Goal: Task Accomplishment & Management: Use online tool/utility

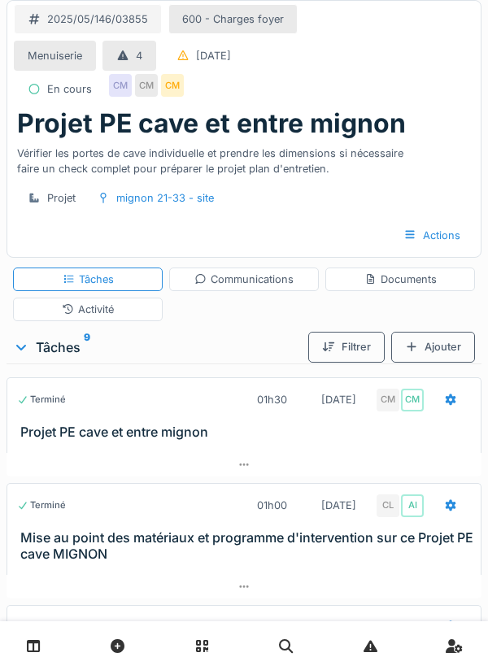
scroll to position [199, 0]
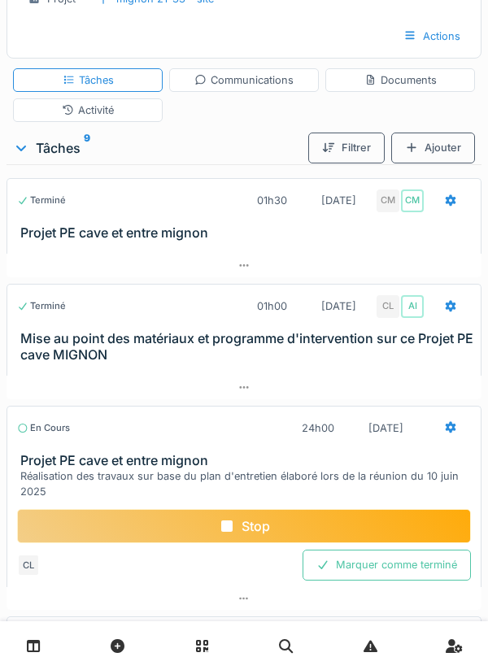
click at [234, 456] on h3 "Projet PE cave et entre mignon" at bounding box center [247, 460] width 454 height 15
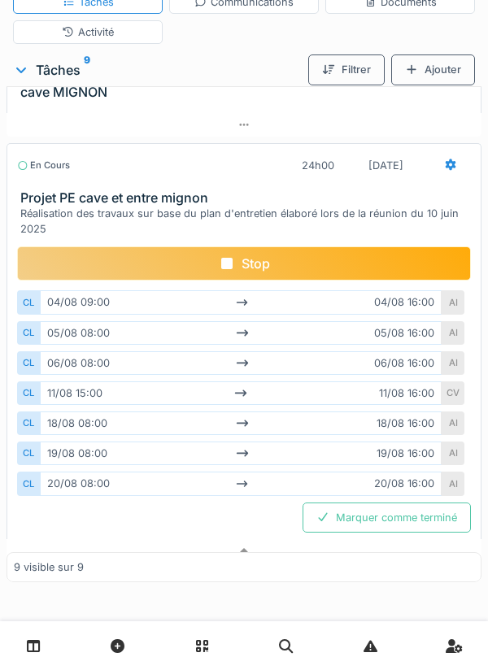
scroll to position [242, 0]
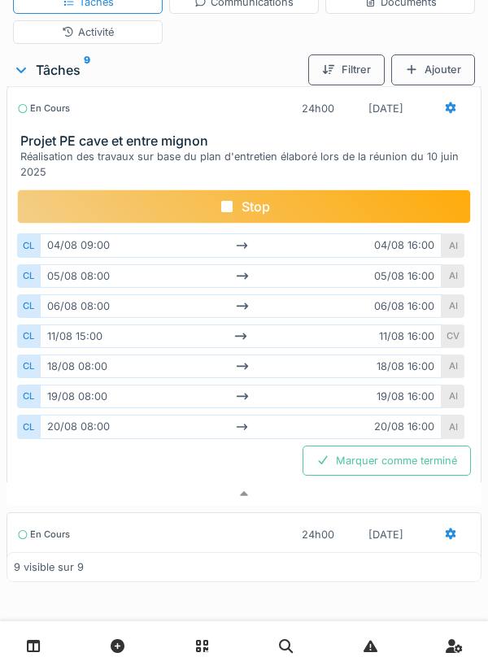
click at [254, 212] on div "Stop" at bounding box center [244, 207] width 454 height 34
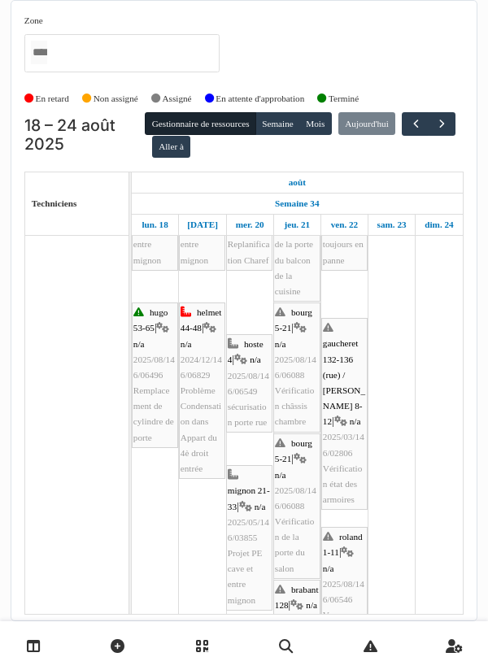
scroll to position [112, 0]
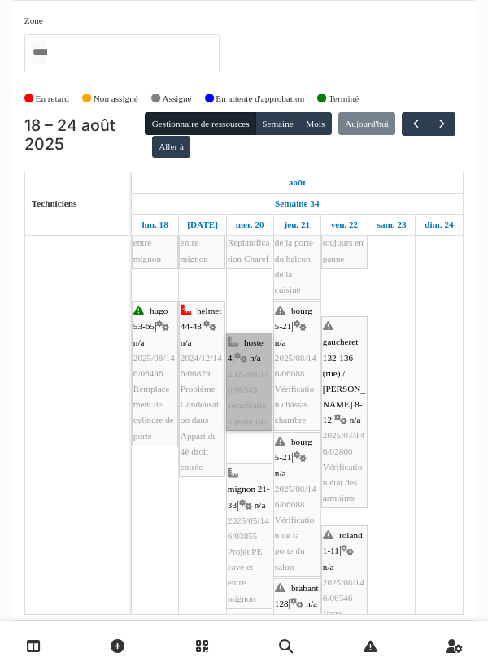
click at [251, 392] on link "hoste 4 | n/a 2025/08/146/06549 sécurisation porte rue" at bounding box center [249, 382] width 46 height 98
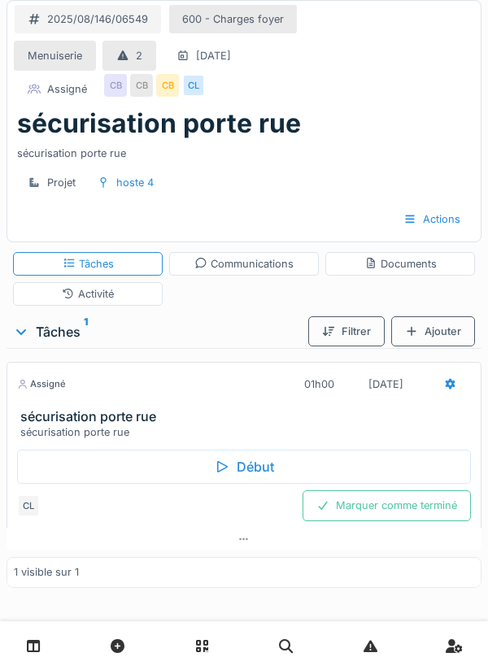
click at [254, 471] on div "Début" at bounding box center [244, 467] width 454 height 34
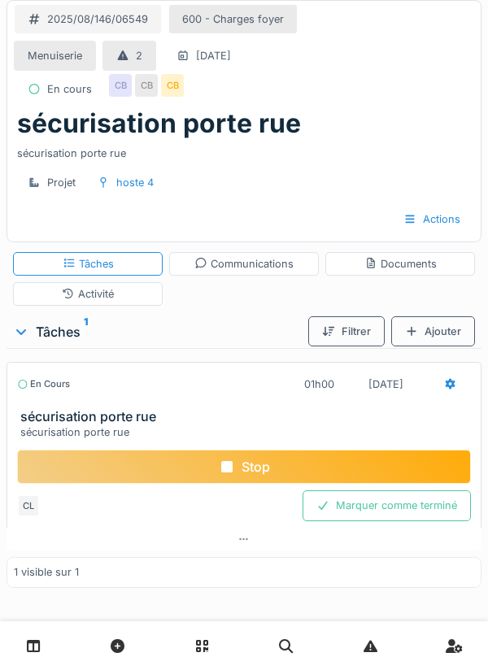
click at [436, 334] on div "Ajouter" at bounding box center [433, 332] width 84 height 30
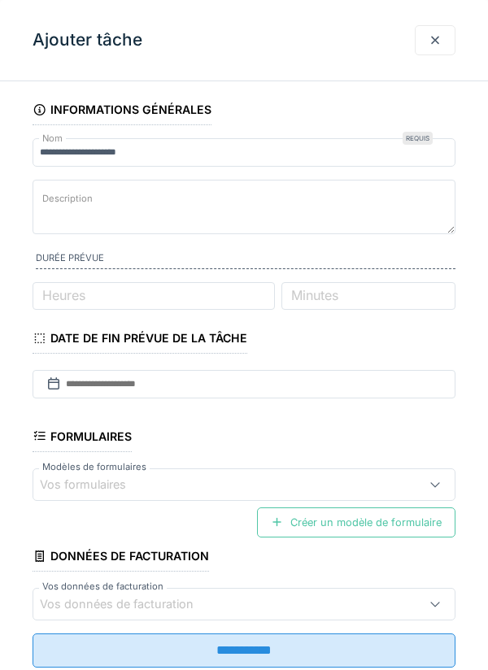
click at [434, 46] on div at bounding box center [435, 40] width 13 height 15
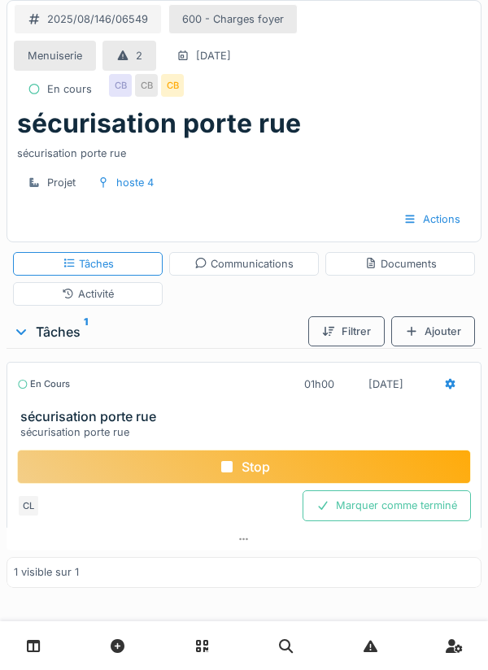
click at [432, 331] on div "Ajouter" at bounding box center [433, 332] width 84 height 30
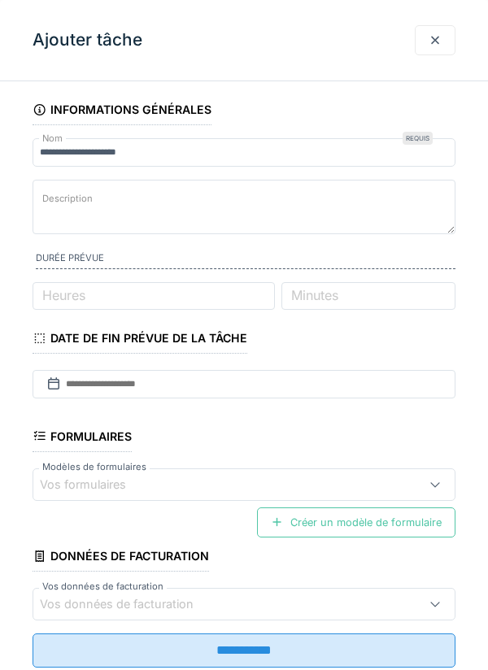
click at [406, 274] on fieldset "**********" at bounding box center [244, 387] width 423 height 587
click at [431, 42] on div at bounding box center [435, 40] width 13 height 15
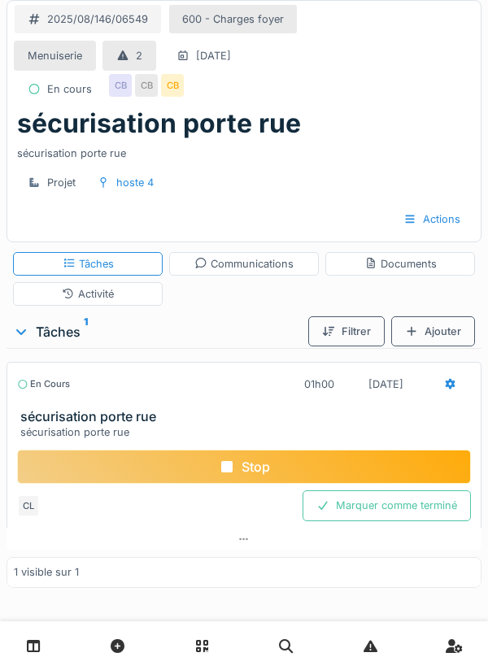
click at [408, 262] on div "Documents" at bounding box center [401, 263] width 72 height 15
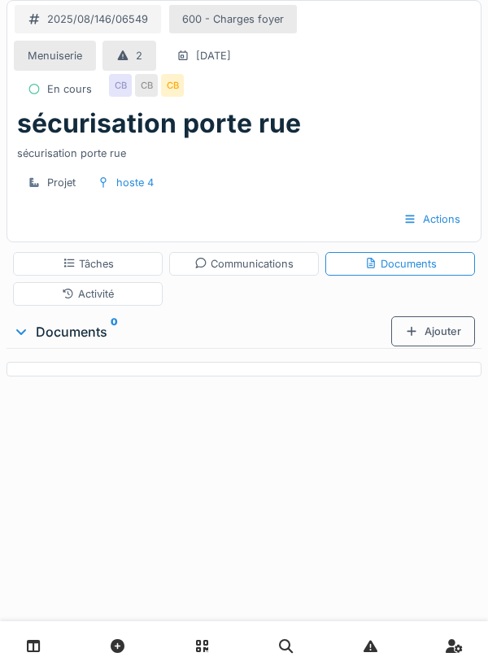
click at [435, 331] on div "Ajouter" at bounding box center [433, 332] width 84 height 30
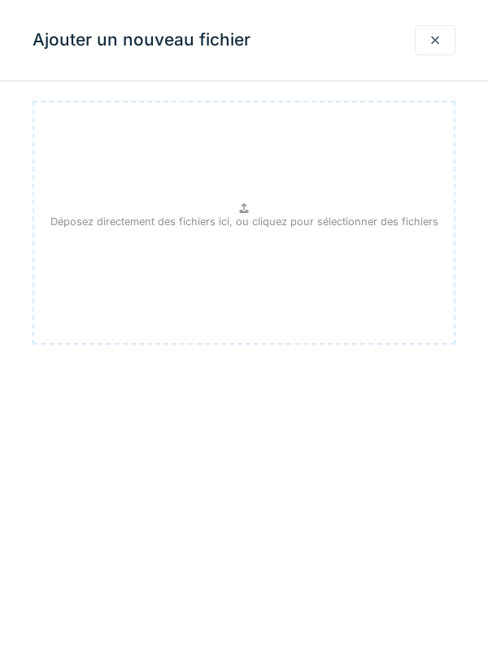
click at [251, 212] on div "Déposez directement des fichiers ici, ou cliquez pour sélectionner des fichiers" at bounding box center [244, 223] width 423 height 244
type input "**********"
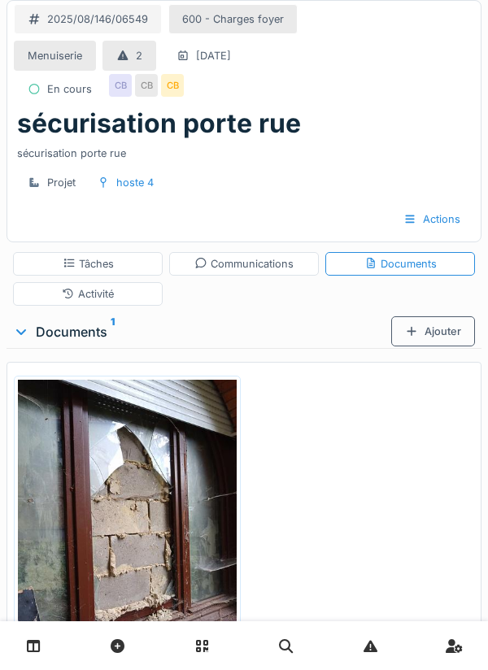
click at [437, 336] on div "Ajouter" at bounding box center [433, 332] width 84 height 30
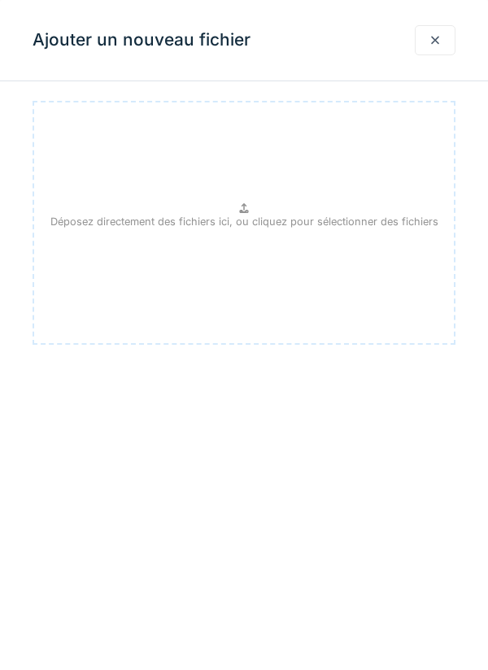
click at [242, 224] on p "Déposez directement des fichiers ici, ou cliquez pour sélectionner des fichiers" at bounding box center [244, 221] width 388 height 15
type input "**********"
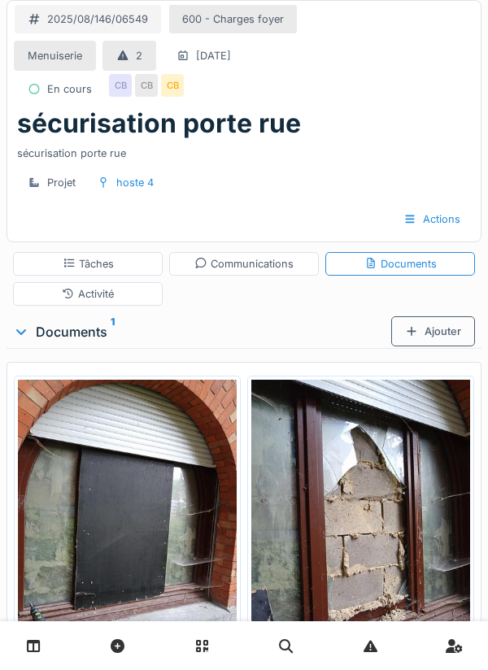
click at [434, 329] on div "Ajouter" at bounding box center [433, 332] width 84 height 30
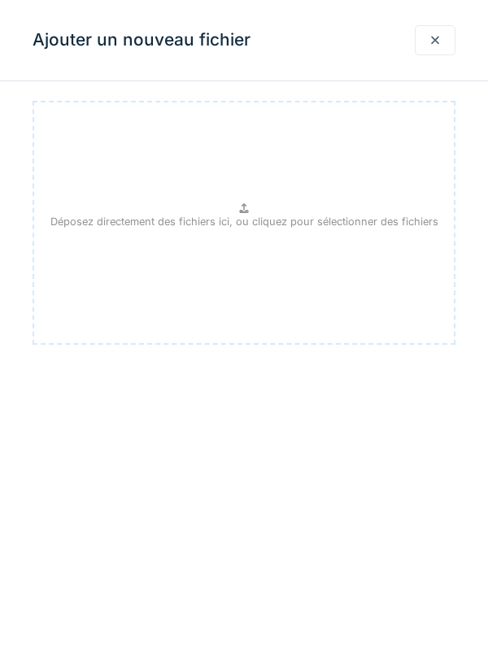
click at [251, 212] on div "Déposez directement des fichiers ici, ou cliquez pour sélectionner des fichiers" at bounding box center [244, 223] width 423 height 244
type input "**********"
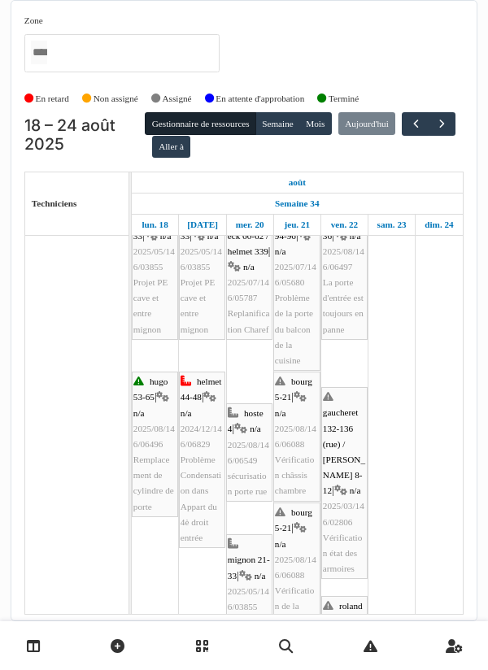
scroll to position [41, 0]
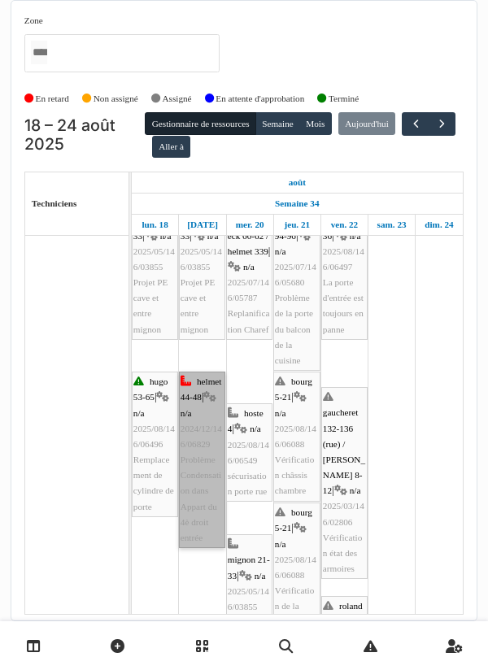
click at [201, 465] on link "helmet 44-48 | n/a 2024/12/146/06829 Problème Condensation dans Appart du 4è dr…" at bounding box center [202, 460] width 46 height 177
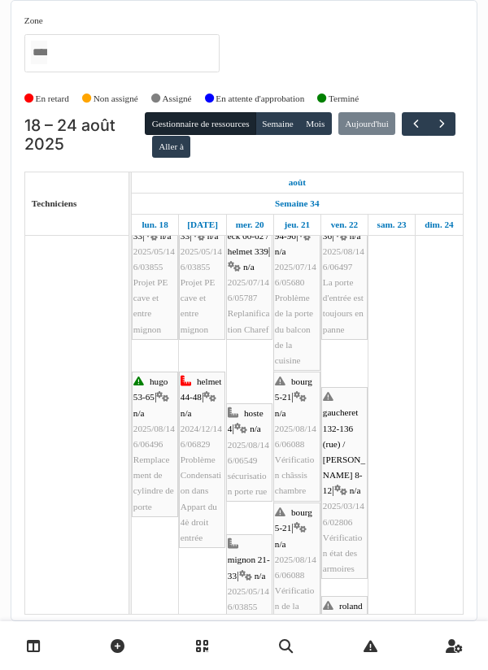
scroll to position [0, 0]
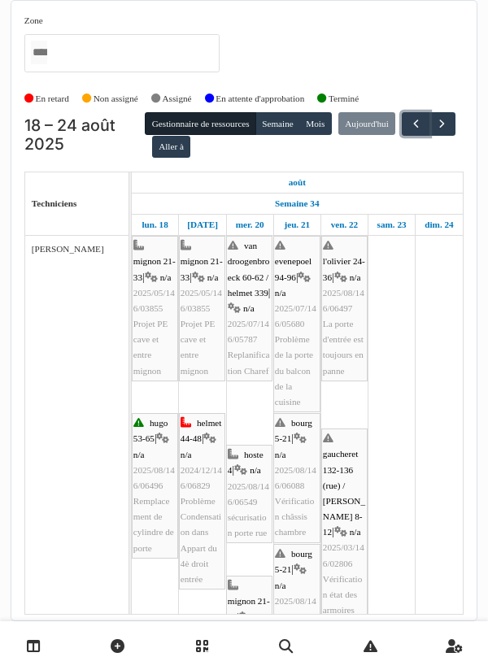
click at [402, 136] on button "button" at bounding box center [415, 124] width 27 height 24
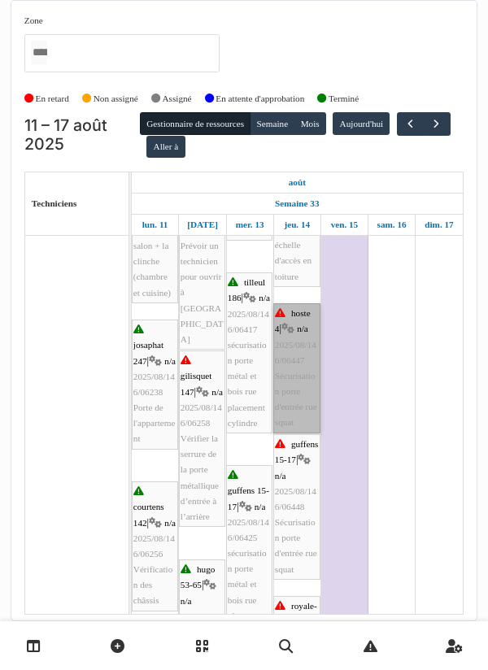
click at [292, 369] on link "hoste 4 | n/a 2025/08/146/06447 Sécurisation porte d'entrée rue squat" at bounding box center [296, 368] width 47 height 130
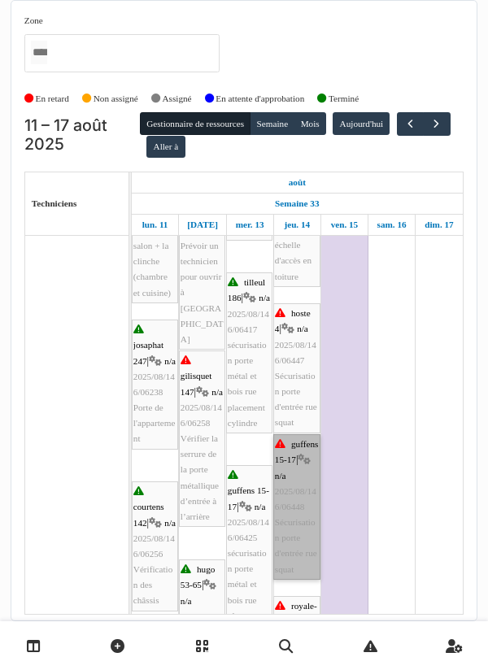
click at [290, 497] on link "guffens 15-17 | n/a 2025/08/146/06448 Sécurisation porte d'entrée rue squat" at bounding box center [296, 508] width 47 height 146
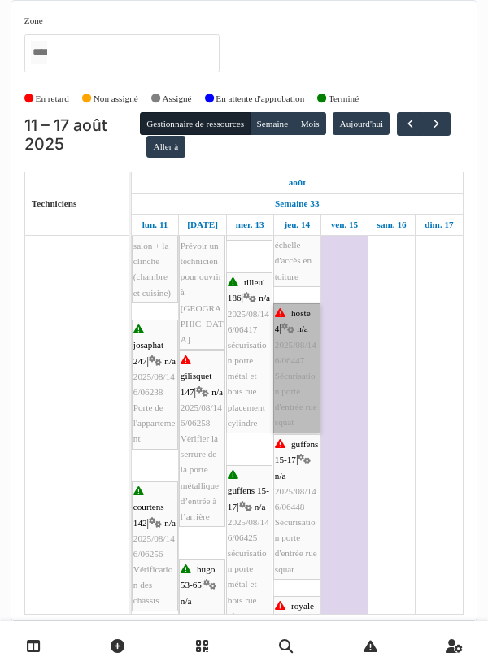
click at [295, 370] on link "hoste 4 | n/a 2025/08/146/06447 Sécurisation porte d'entrée rue squat" at bounding box center [296, 368] width 47 height 130
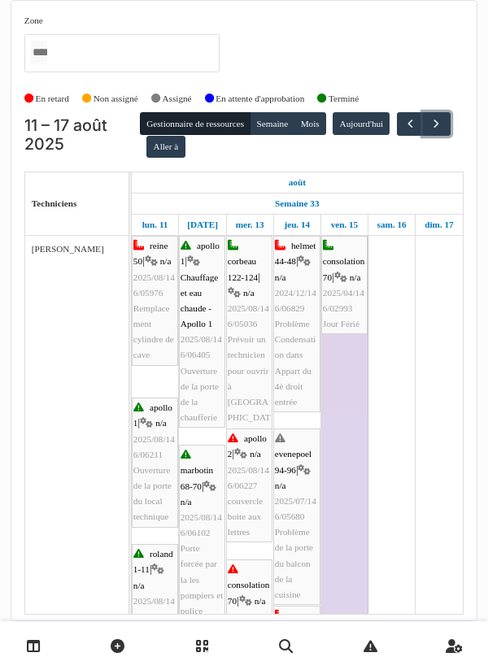
click at [430, 131] on span "button" at bounding box center [437, 124] width 14 height 14
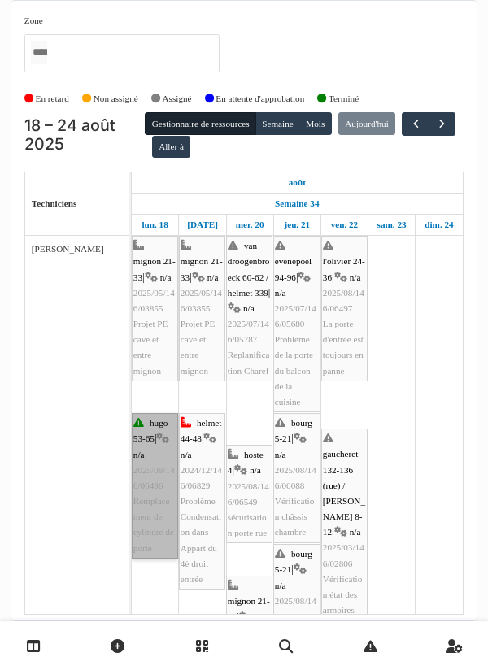
click at [154, 463] on link "hugo 53-65 | n/a 2025/08/146/06496 Remplacement de cylindre de porte" at bounding box center [155, 486] width 46 height 146
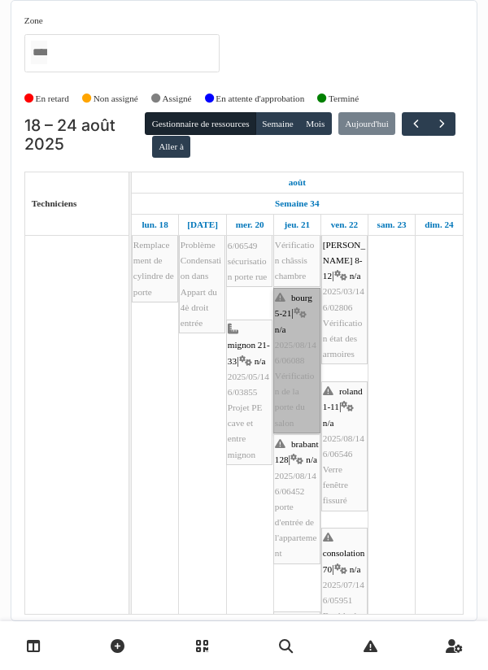
scroll to position [134, 0]
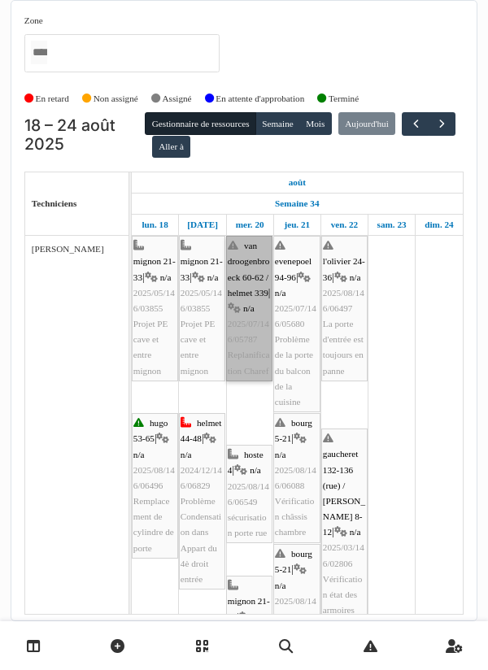
click at [251, 334] on link "van droogenbroeck 60-62 / helmet 339 | n/a 2025/07/146/05787 Replanification Ch…" at bounding box center [249, 309] width 46 height 146
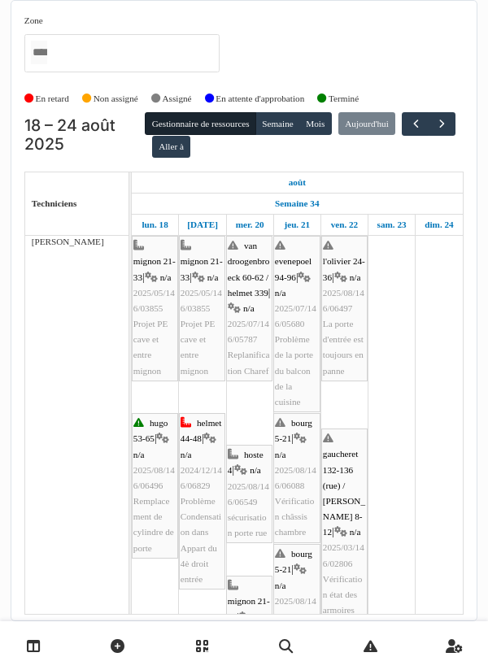
scroll to position [0, 0]
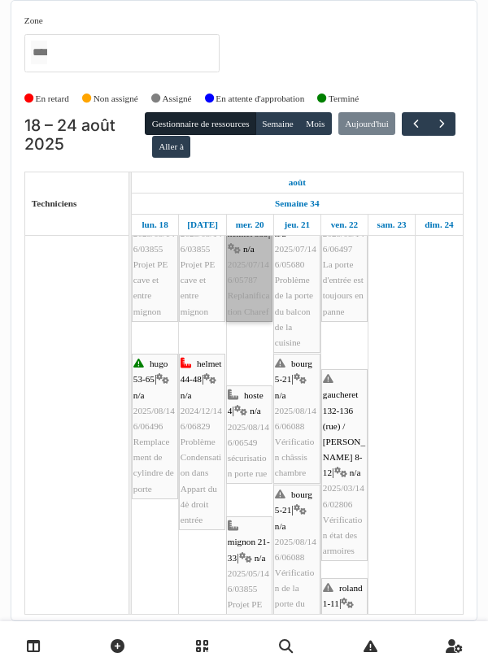
click at [248, 290] on link "van droogenbroeck 60-62 / helmet 339 | n/a 2025/07/146/05787 Replanification Ch…" at bounding box center [249, 250] width 46 height 146
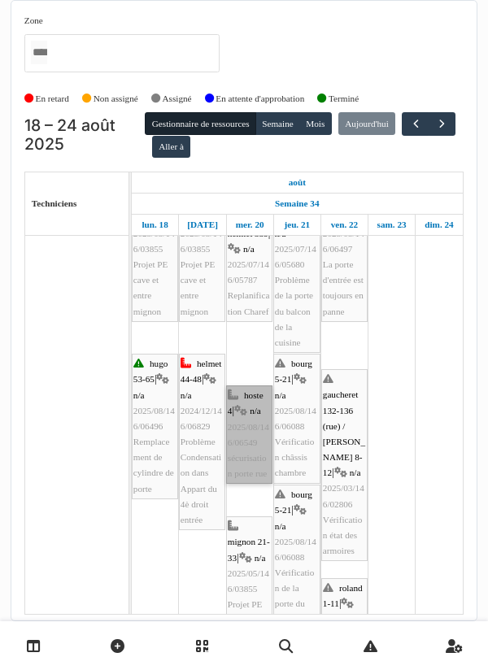
click at [259, 454] on link "hoste 4 | n/a 2025/08/146/06549 sécurisation porte rue" at bounding box center [249, 435] width 46 height 98
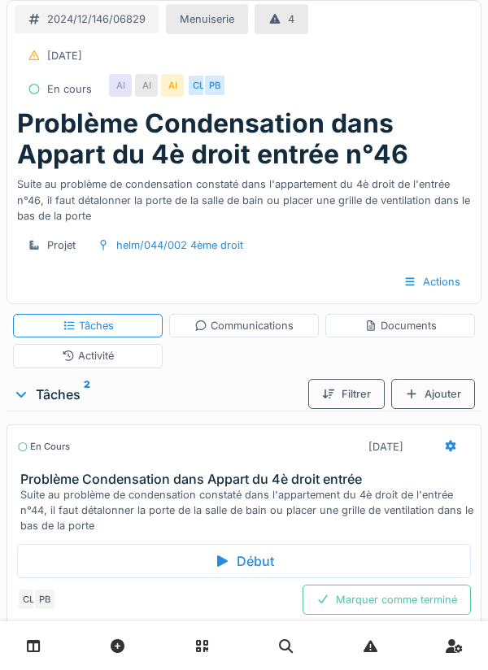
click at [262, 327] on div "Communications" at bounding box center [243, 325] width 99 height 15
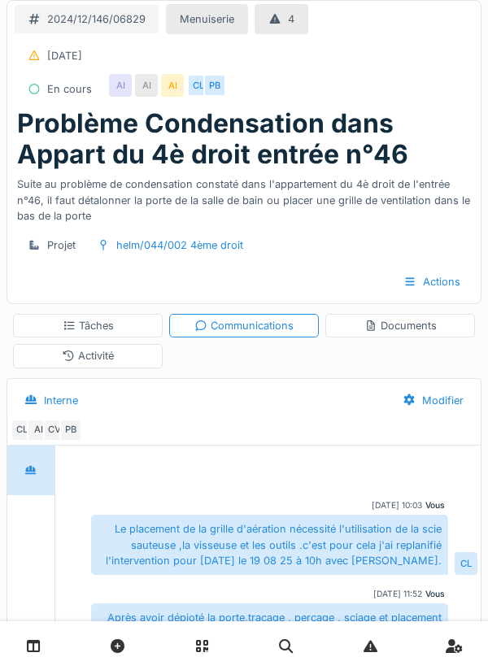
scroll to position [46, 0]
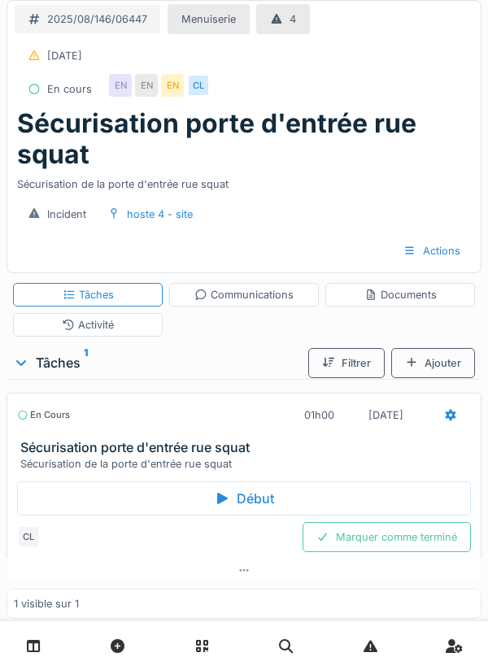
click at [453, 425] on div at bounding box center [450, 415] width 41 height 30
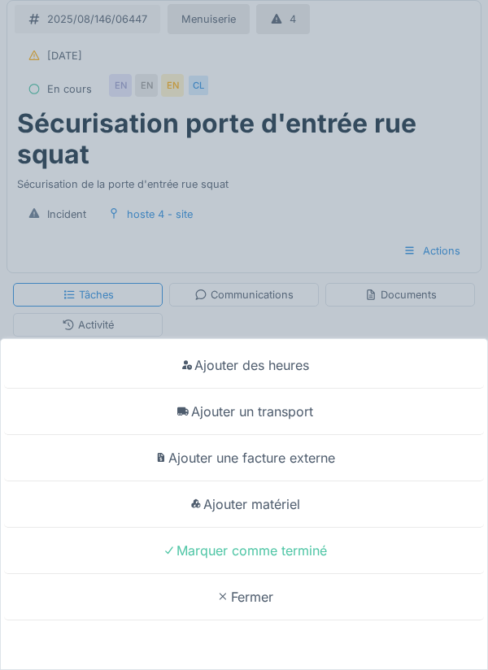
click at [287, 511] on div "Ajouter matériel" at bounding box center [244, 505] width 480 height 46
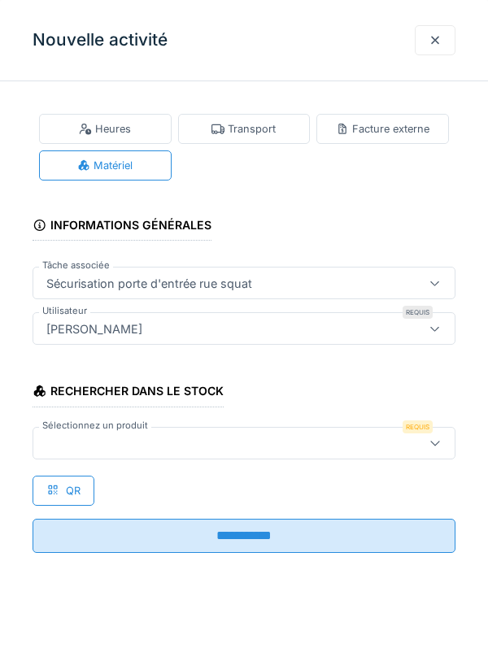
click at [118, 437] on div at bounding box center [217, 444] width 355 height 18
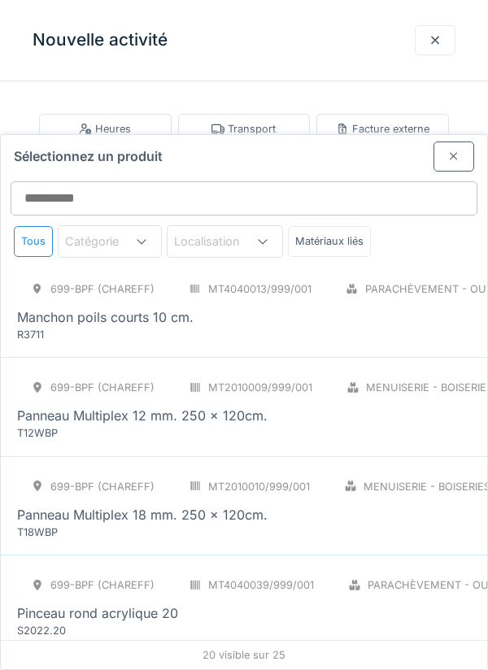
scroll to position [1305, 0]
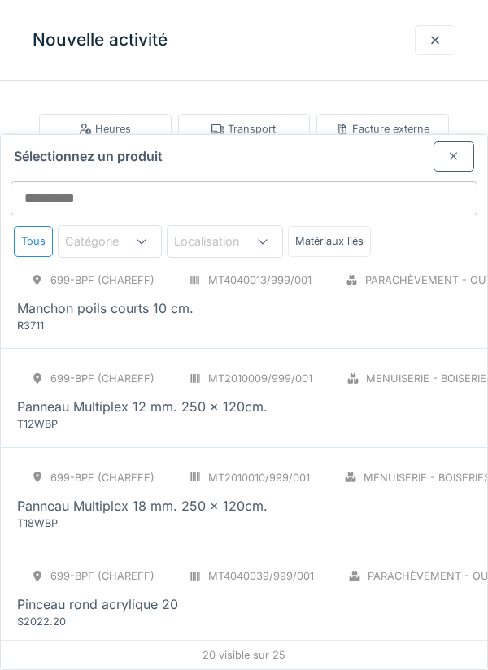
click at [163, 397] on div "Panneau Multiplex 12 mm. 250 x 120cm." at bounding box center [142, 407] width 251 height 20
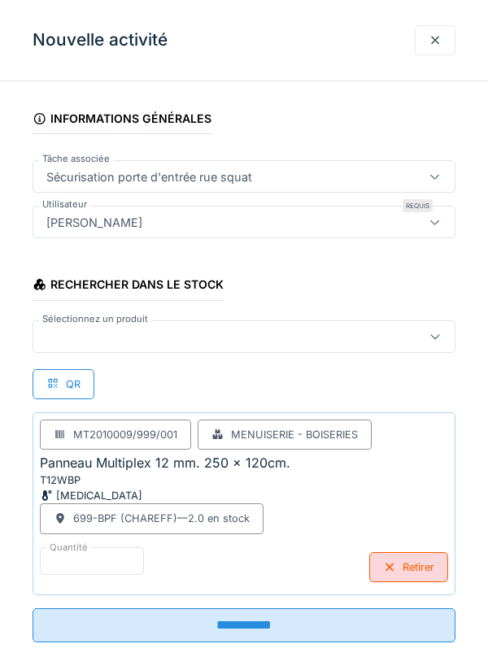
scroll to position [124, 0]
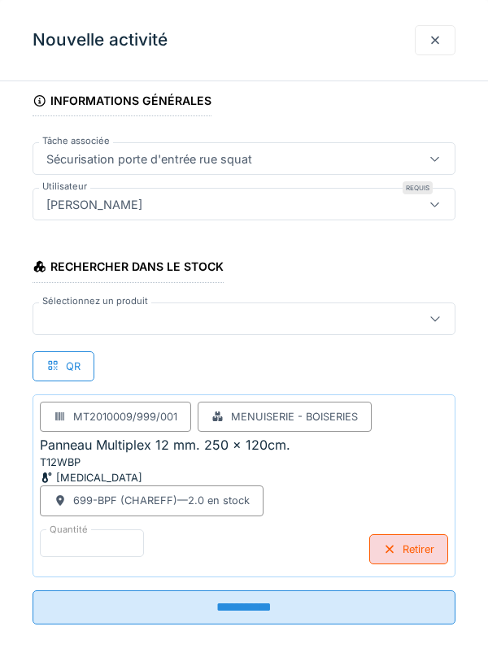
click at [257, 612] on input "**********" at bounding box center [244, 608] width 423 height 34
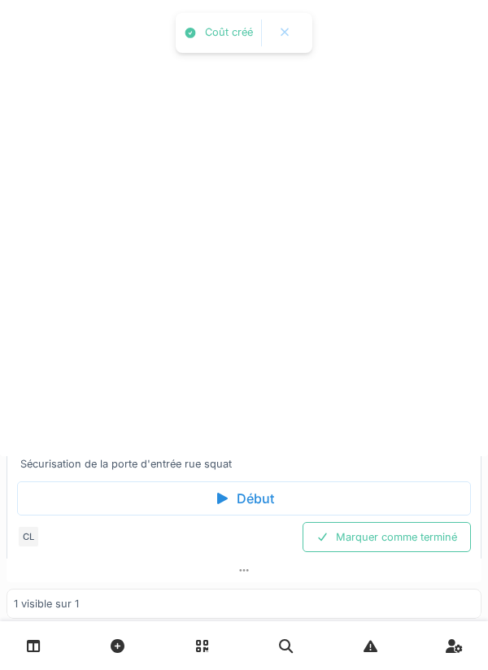
scroll to position [0, 0]
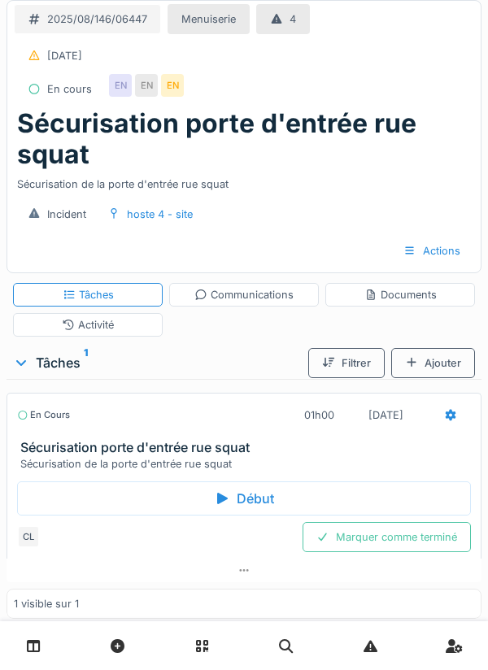
click at [115, 331] on div "Activité" at bounding box center [88, 325] width 150 height 24
click at [448, 418] on icon at bounding box center [450, 415] width 13 height 11
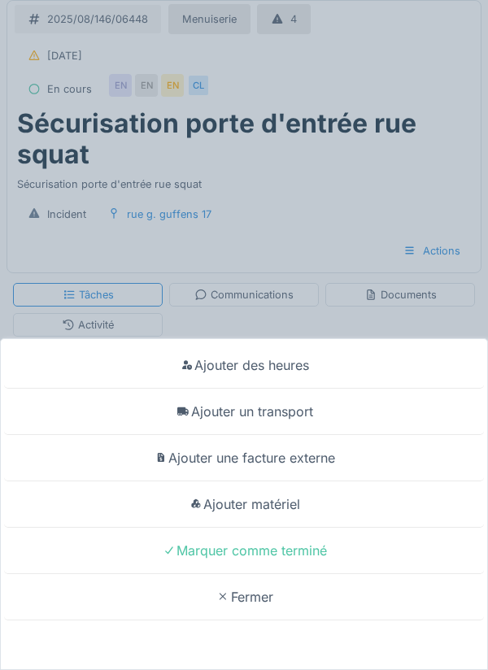
click at [296, 511] on div "Ajouter matériel" at bounding box center [244, 505] width 480 height 46
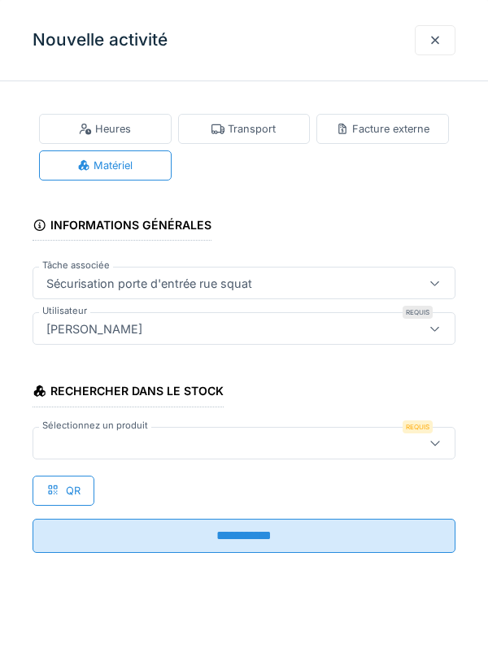
click at [109, 438] on div at bounding box center [217, 444] width 355 height 18
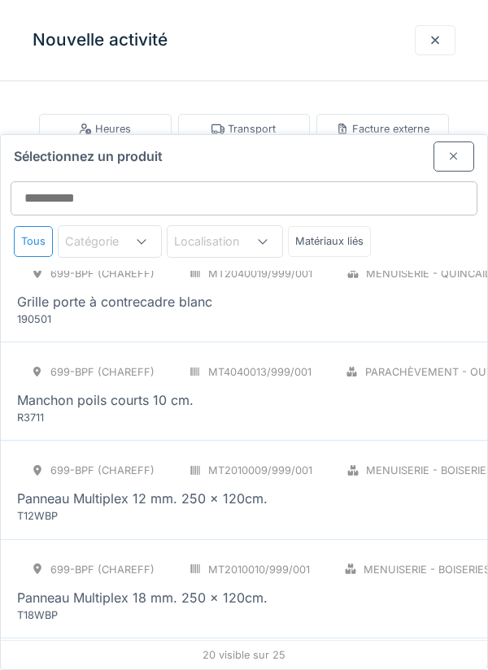
scroll to position [1215, 0]
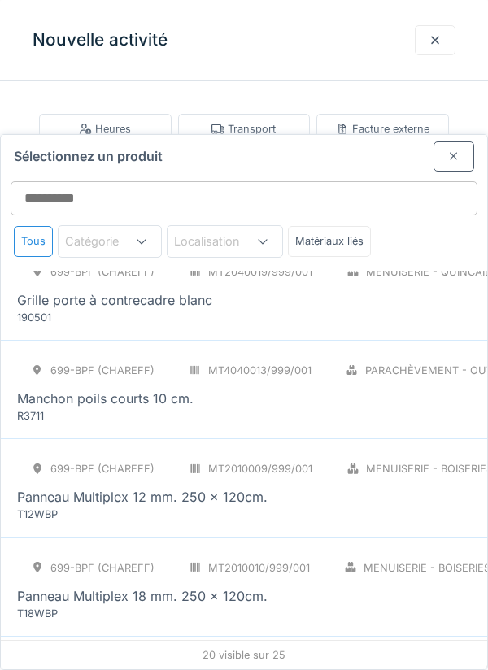
click at [159, 487] on div "Panneau Multiplex 12 mm. 250 x 120cm." at bounding box center [142, 497] width 251 height 20
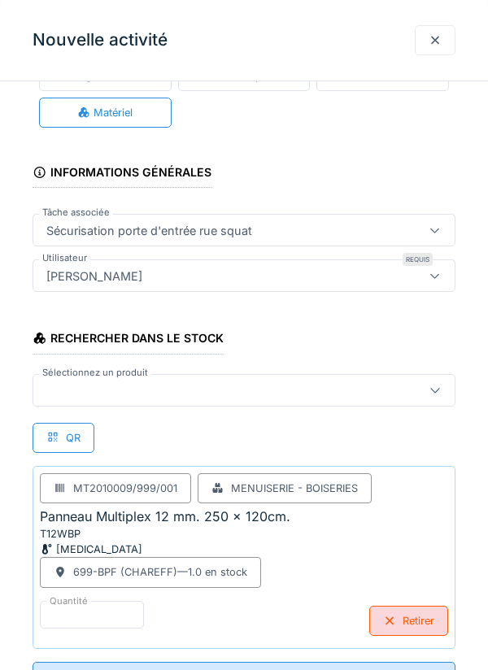
scroll to position [124, 0]
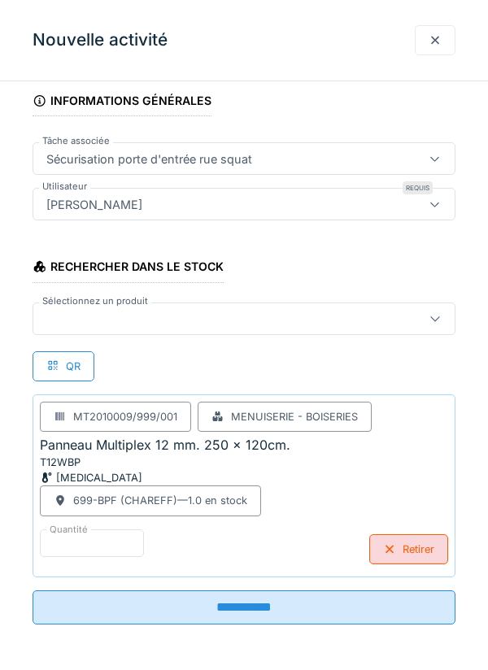
click at [251, 615] on input "**********" at bounding box center [244, 608] width 423 height 34
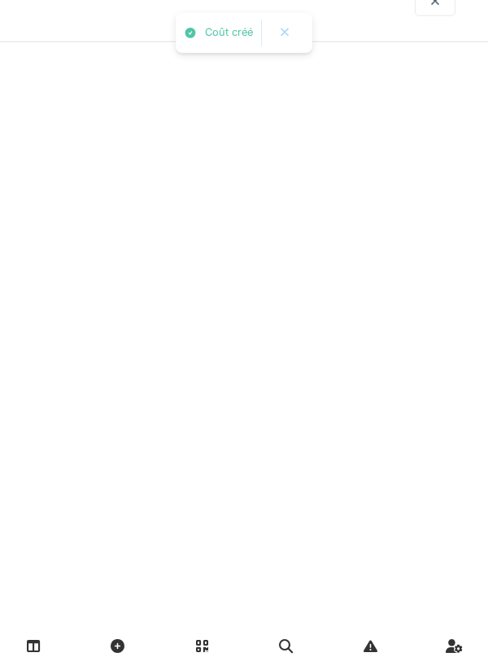
scroll to position [0, 0]
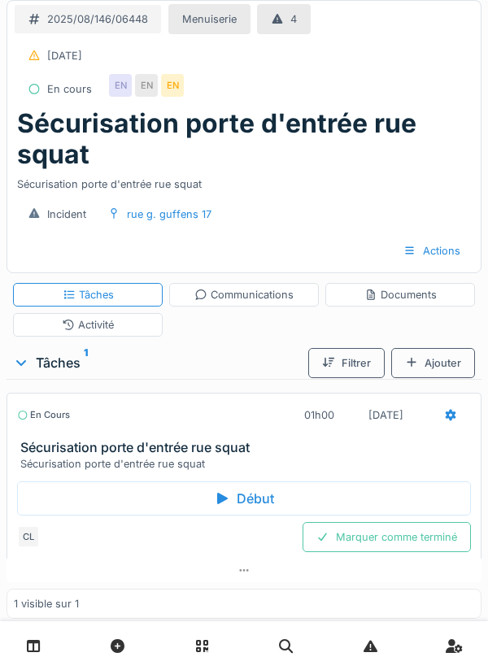
click at [98, 330] on div "Activité" at bounding box center [88, 324] width 52 height 15
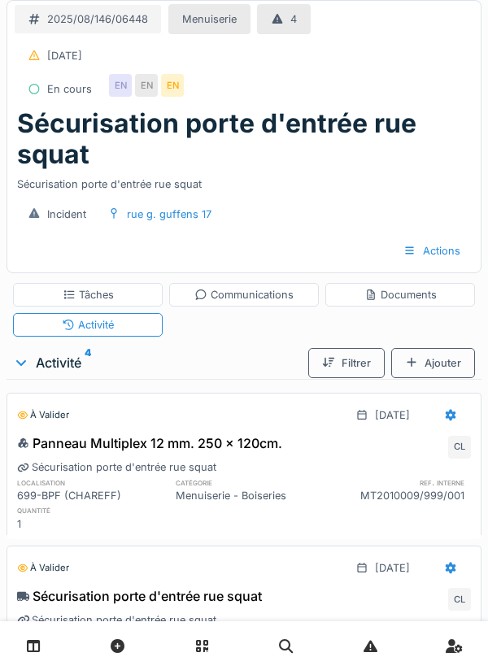
scroll to position [74, 0]
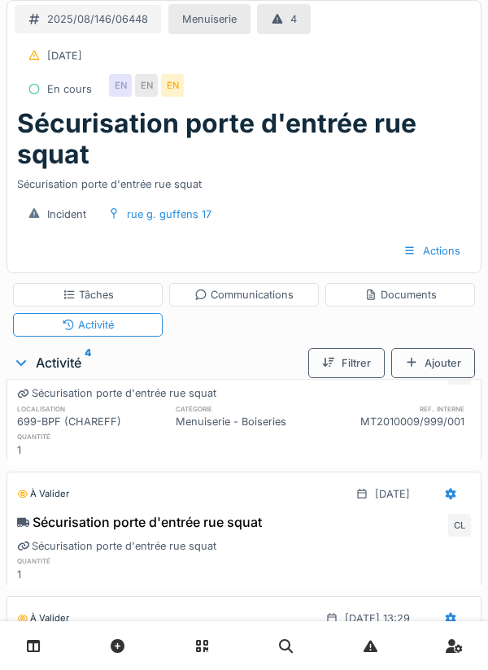
click at [112, 297] on div "Tâches" at bounding box center [88, 294] width 51 height 15
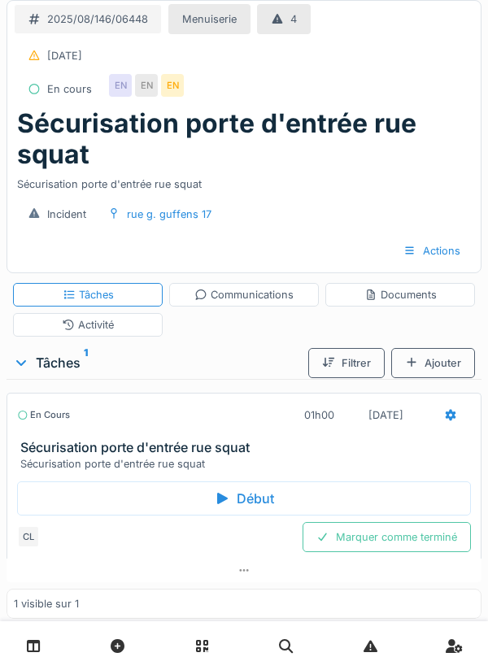
click at [408, 536] on div "Marquer comme terminé" at bounding box center [387, 537] width 168 height 30
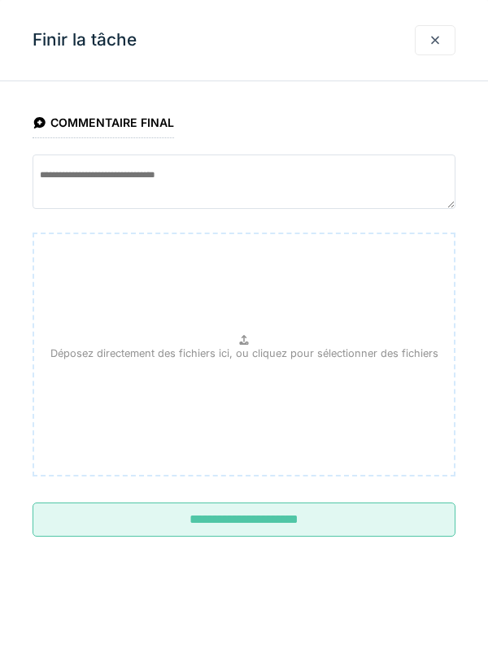
click at [308, 522] on input "**********" at bounding box center [244, 520] width 423 height 34
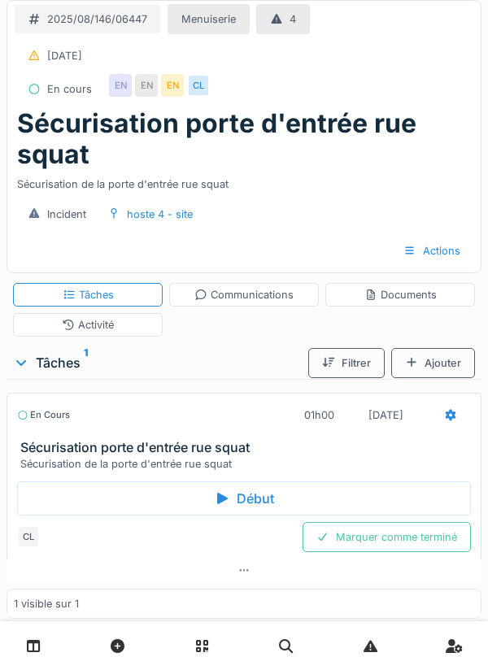
click at [453, 418] on icon at bounding box center [450, 415] width 13 height 11
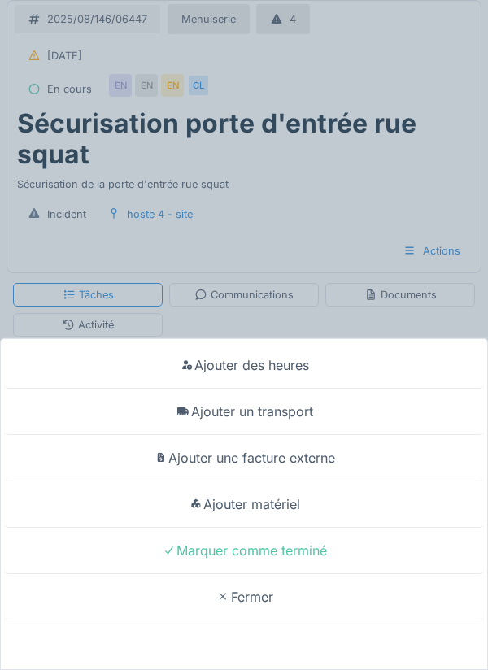
click at [294, 556] on div "Marquer comme terminé" at bounding box center [244, 551] width 480 height 46
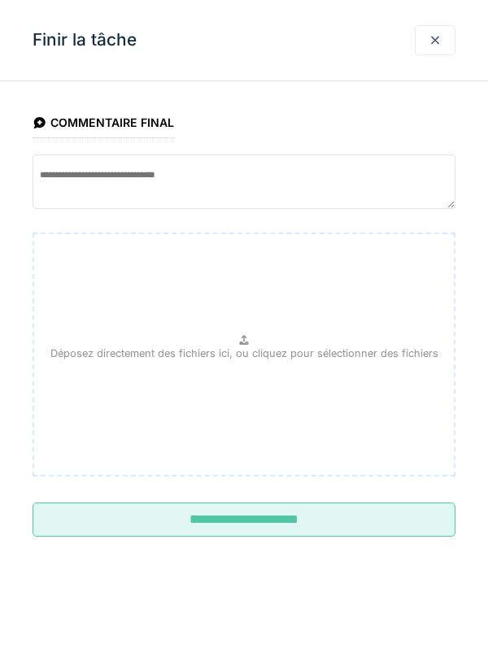
click at [295, 520] on input "**********" at bounding box center [244, 520] width 423 height 34
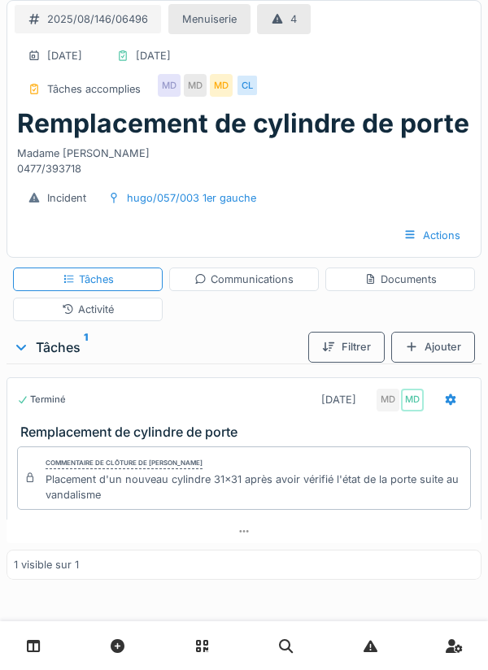
click at [447, 400] on icon at bounding box center [451, 399] width 11 height 11
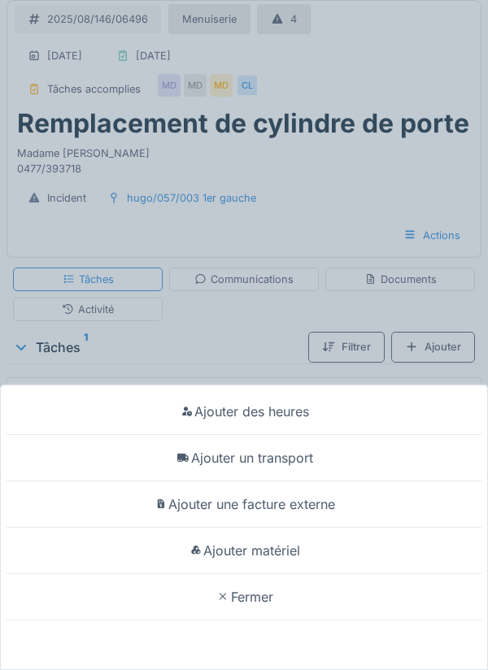
click at [284, 551] on div "Ajouter matériel" at bounding box center [244, 551] width 480 height 46
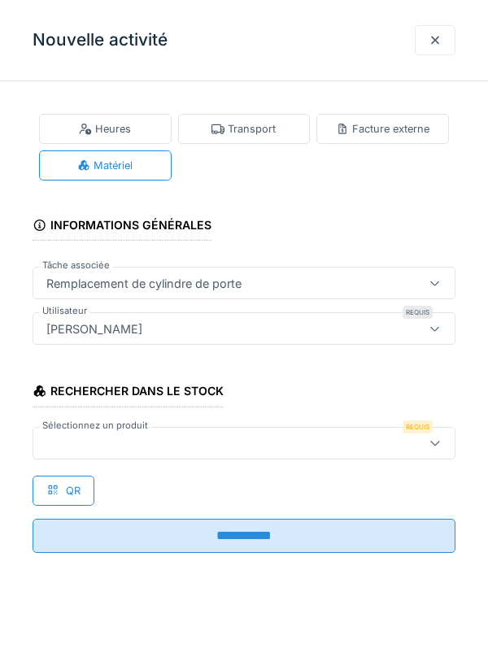
click at [434, 41] on div at bounding box center [435, 40] width 13 height 15
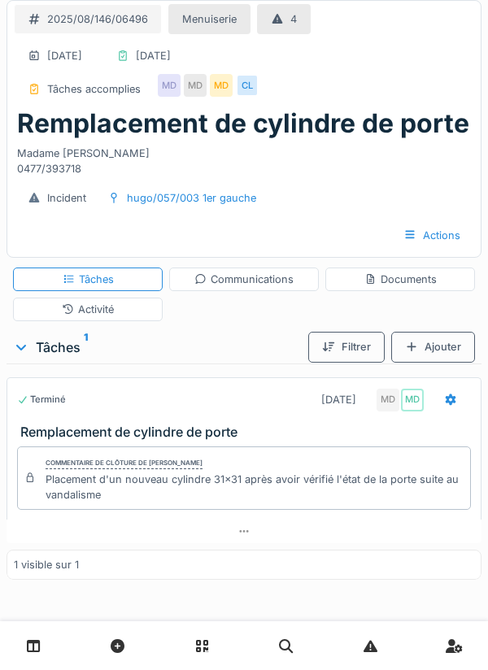
click at [451, 400] on icon at bounding box center [450, 400] width 13 height 11
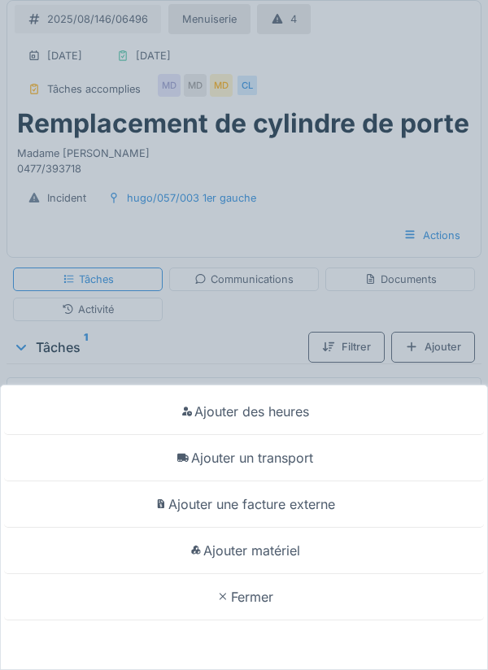
click at [293, 544] on div "Ajouter matériel" at bounding box center [244, 551] width 480 height 46
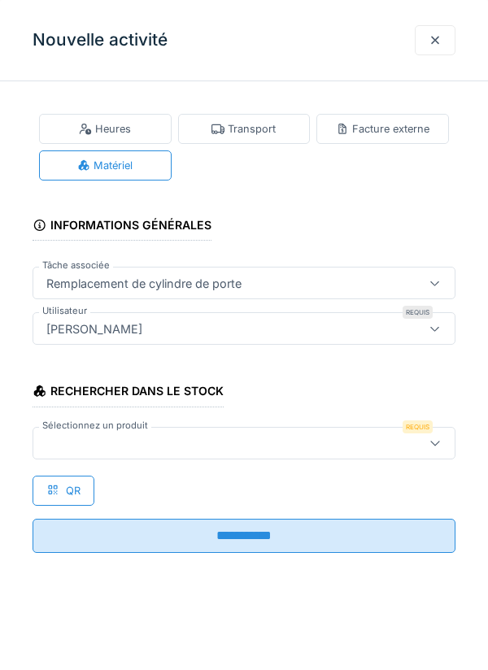
click at [115, 446] on div at bounding box center [217, 444] width 355 height 18
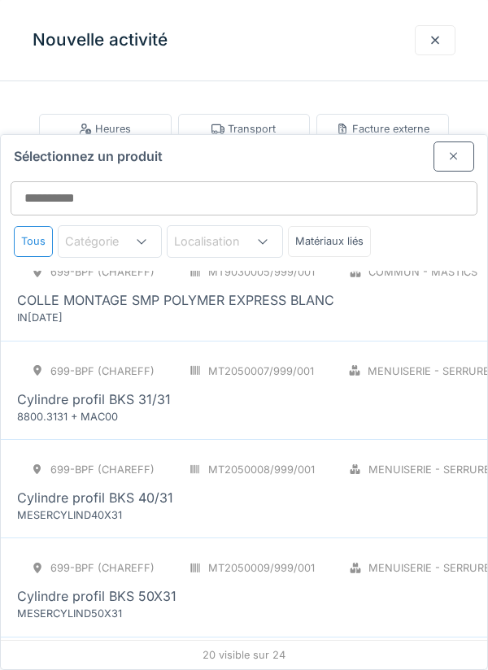
scroll to position [338, 0]
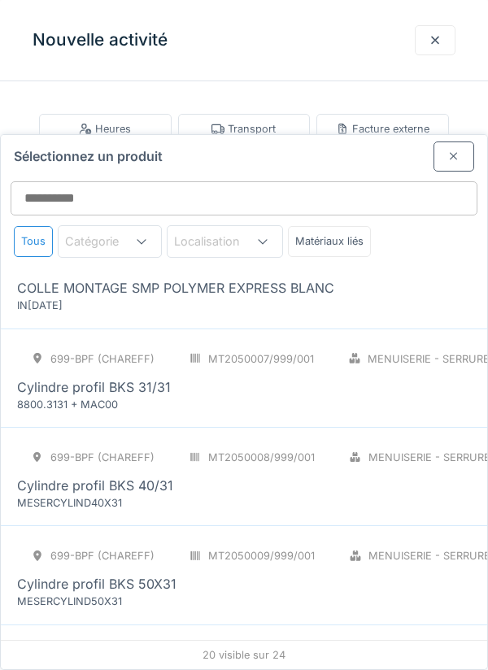
click at [155, 378] on div "Cylindre profil BKS 31/31" at bounding box center [94, 388] width 154 height 20
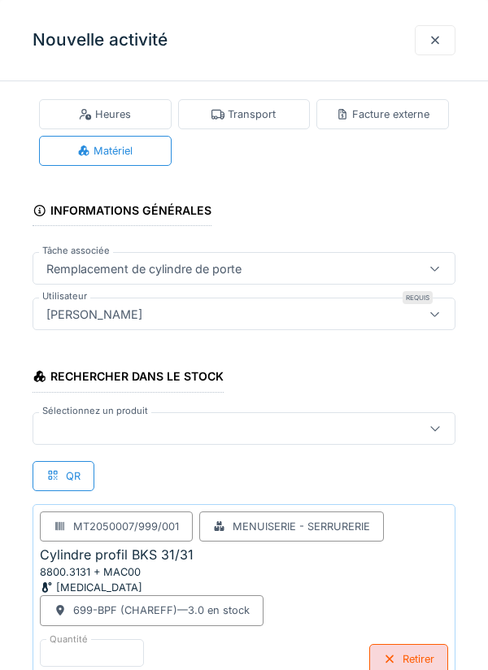
scroll to position [46, 0]
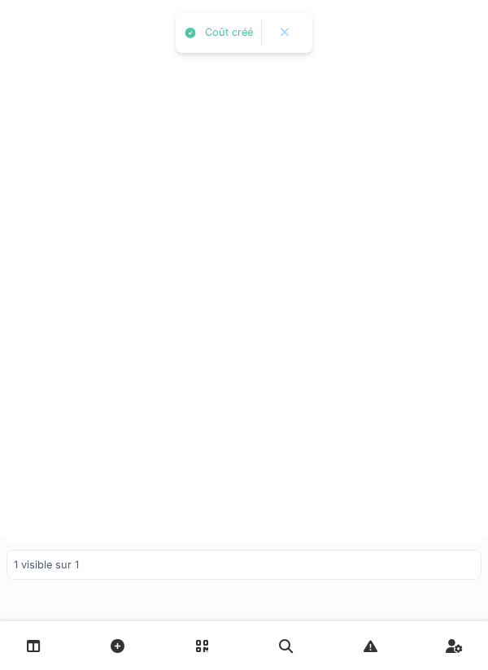
scroll to position [0, 0]
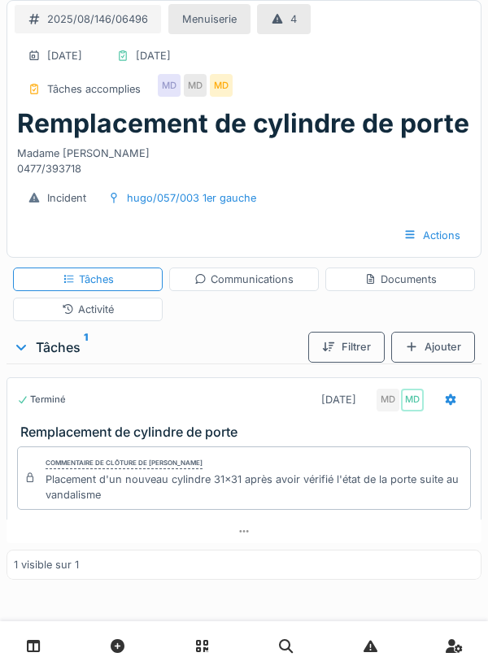
click at [111, 309] on div "Activité" at bounding box center [88, 309] width 52 height 15
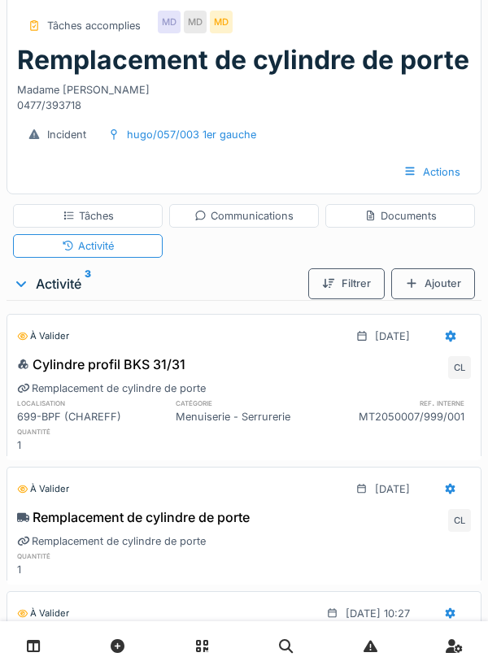
scroll to position [37, 0]
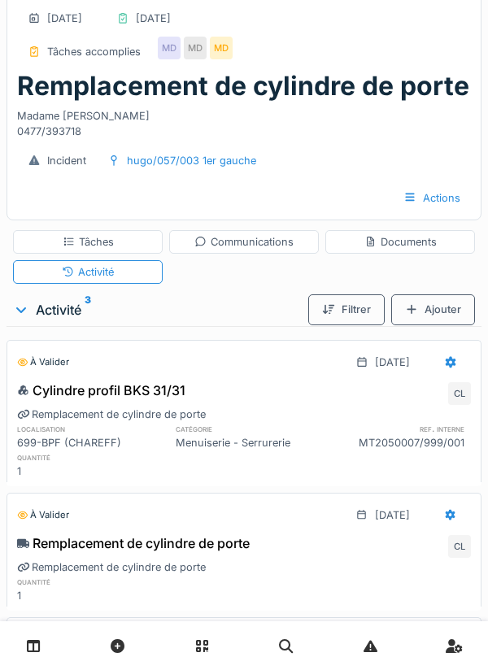
click at [100, 245] on div "Tâches" at bounding box center [88, 241] width 51 height 15
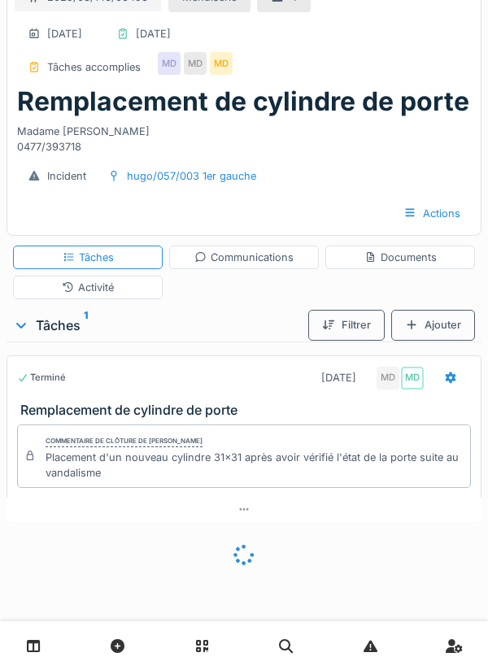
scroll to position [0, 0]
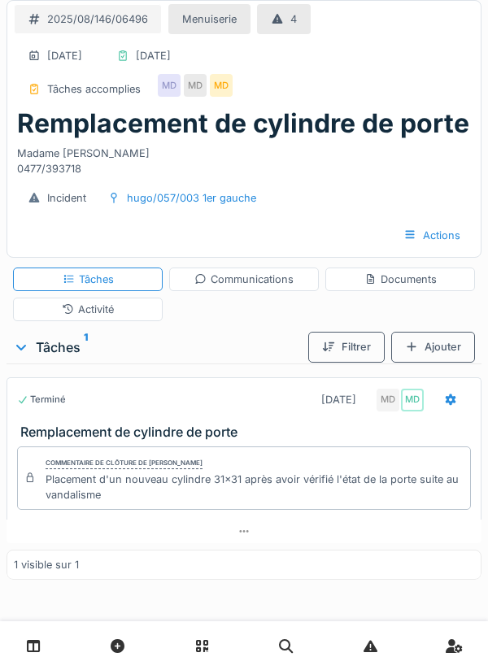
click at [455, 403] on icon at bounding box center [450, 400] width 13 height 11
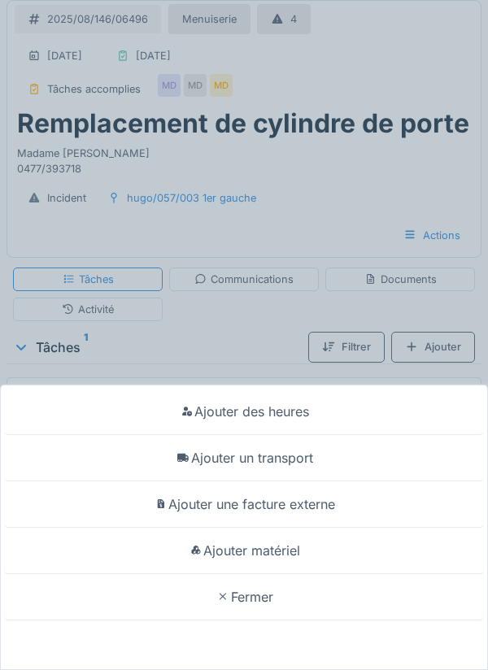
click at [237, 325] on div "Ajouter des heures Ajouter un transport Ajouter une facture externe Ajouter mat…" at bounding box center [244, 335] width 488 height 670
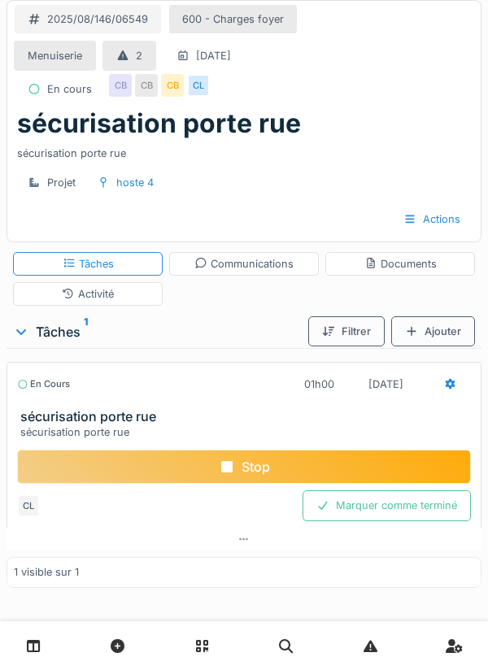
click at [265, 465] on div "Stop" at bounding box center [244, 467] width 454 height 34
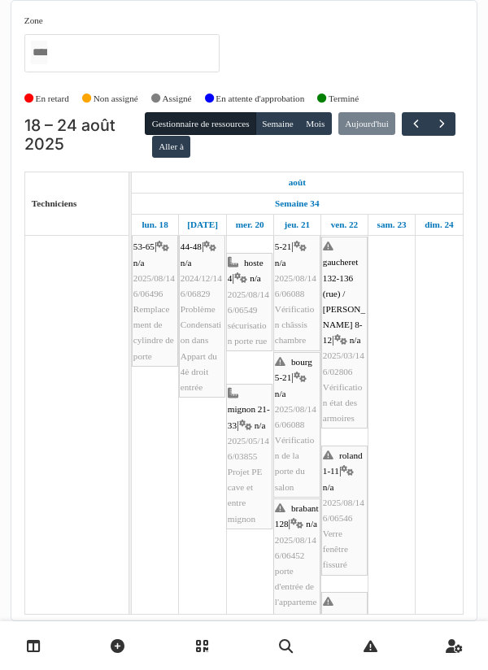
scroll to position [192, 0]
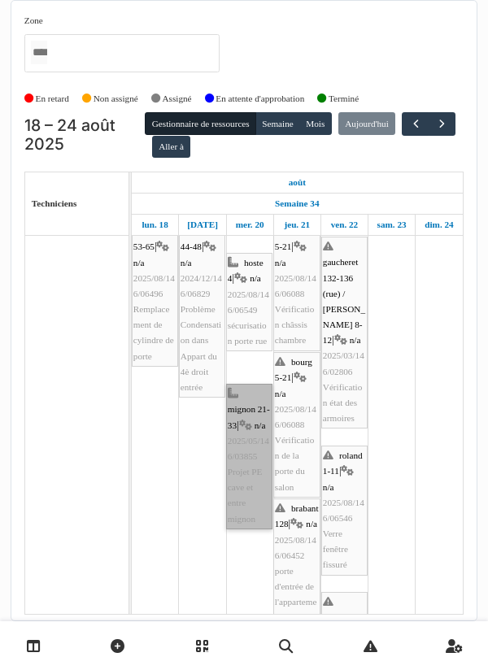
click at [247, 461] on link "mignon 21-33 | n/a 2025/05/146/03855 Projet PE cave et entre mignon" at bounding box center [249, 457] width 46 height 146
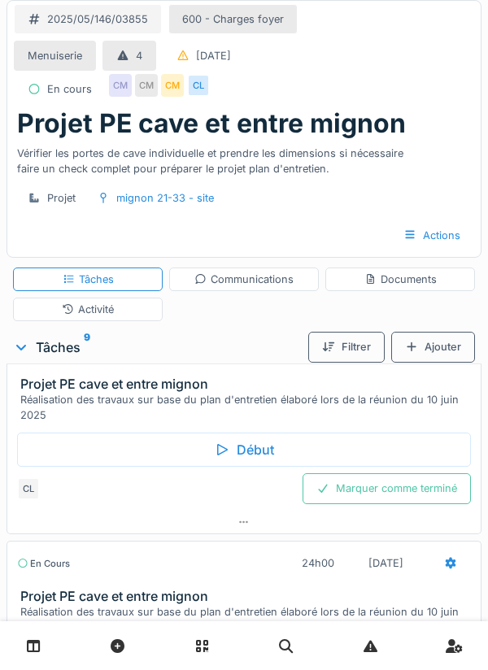
scroll to position [285, 0]
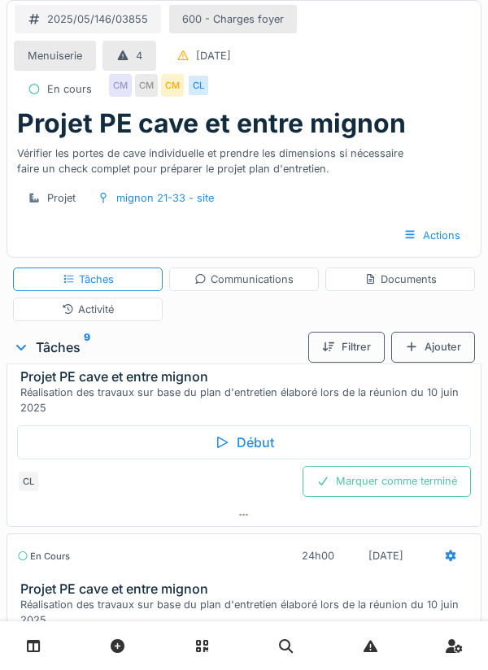
click at [247, 446] on div "Début" at bounding box center [244, 443] width 454 height 34
